Goal: Information Seeking & Learning: Learn about a topic

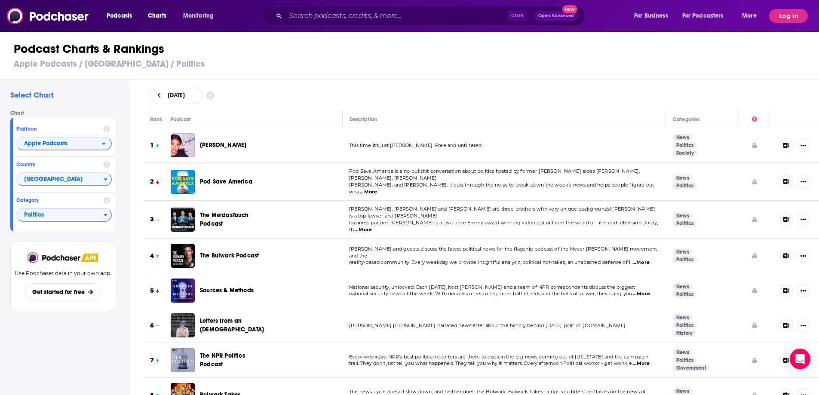
scroll to position [129, 0]
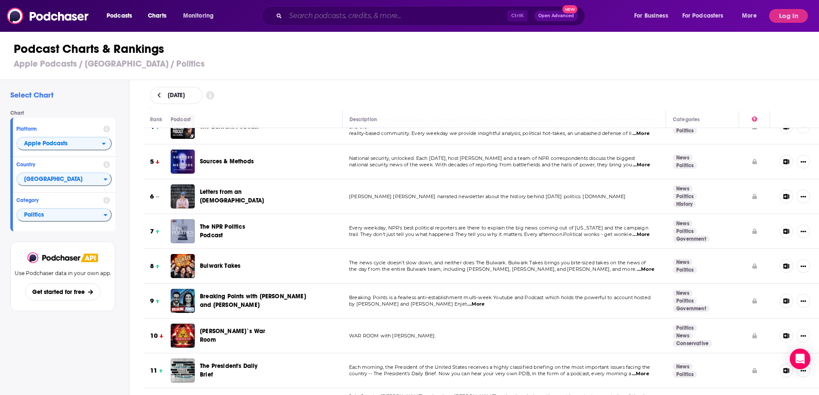
click at [402, 15] on input "Search podcasts, credits, & more..." at bounding box center [396, 16] width 222 height 14
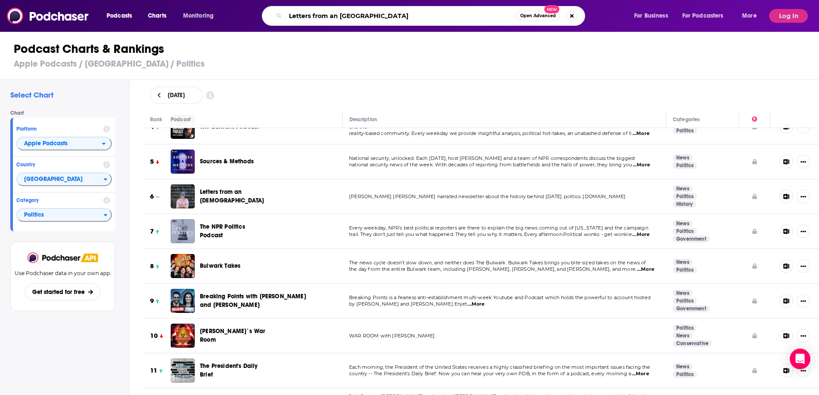
type input "Letters from an [DEMOGRAPHIC_DATA]"
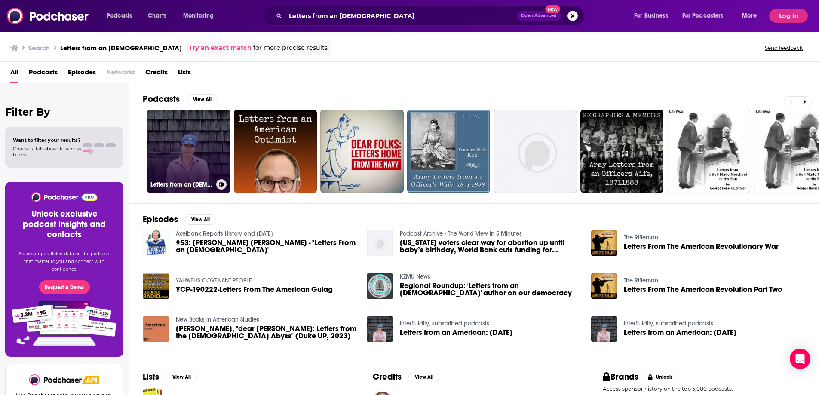
click at [200, 138] on link "Letters from an [DEMOGRAPHIC_DATA]" at bounding box center [188, 151] width 83 height 83
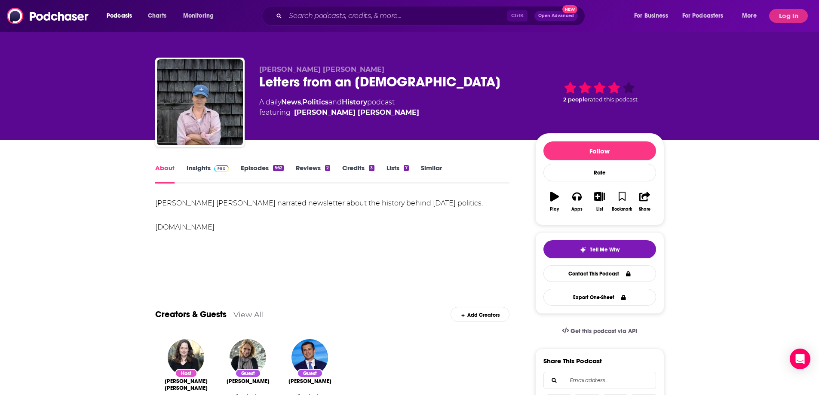
click at [212, 169] on link "Insights" at bounding box center [208, 174] width 43 height 20
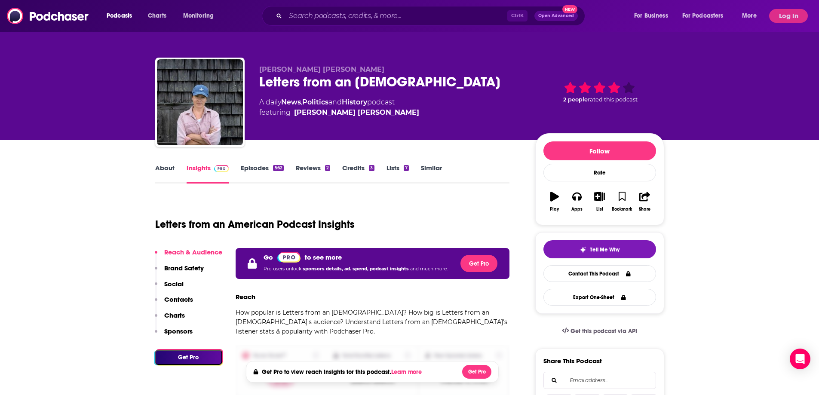
click at [776, 15] on button "Log In" at bounding box center [788, 16] width 39 height 14
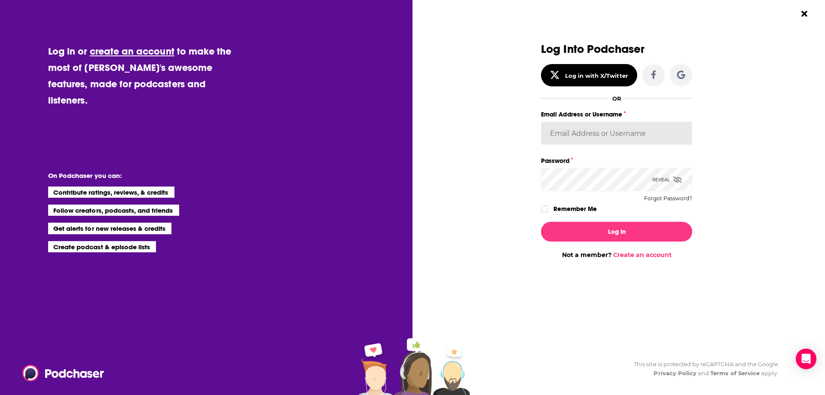
type input "[PERSON_NAME][EMAIL_ADDRESS][PERSON_NAME][DOMAIN_NAME]"
click at [607, 136] on input "[PERSON_NAME][EMAIL_ADDRESS][PERSON_NAME][DOMAIN_NAME]" at bounding box center [616, 133] width 151 height 23
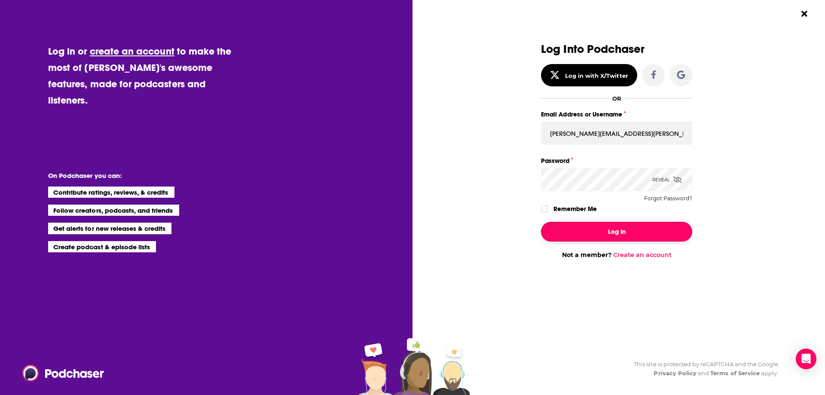
click at [600, 232] on button "Log In" at bounding box center [616, 232] width 151 height 20
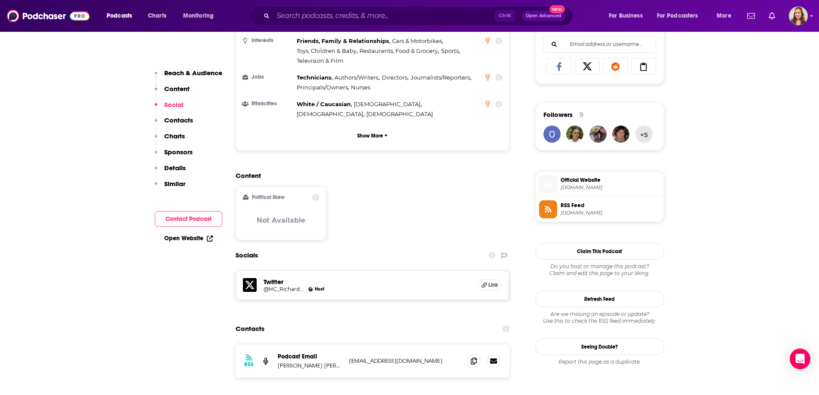
scroll to position [602, 0]
